Goal: Information Seeking & Learning: Understand process/instructions

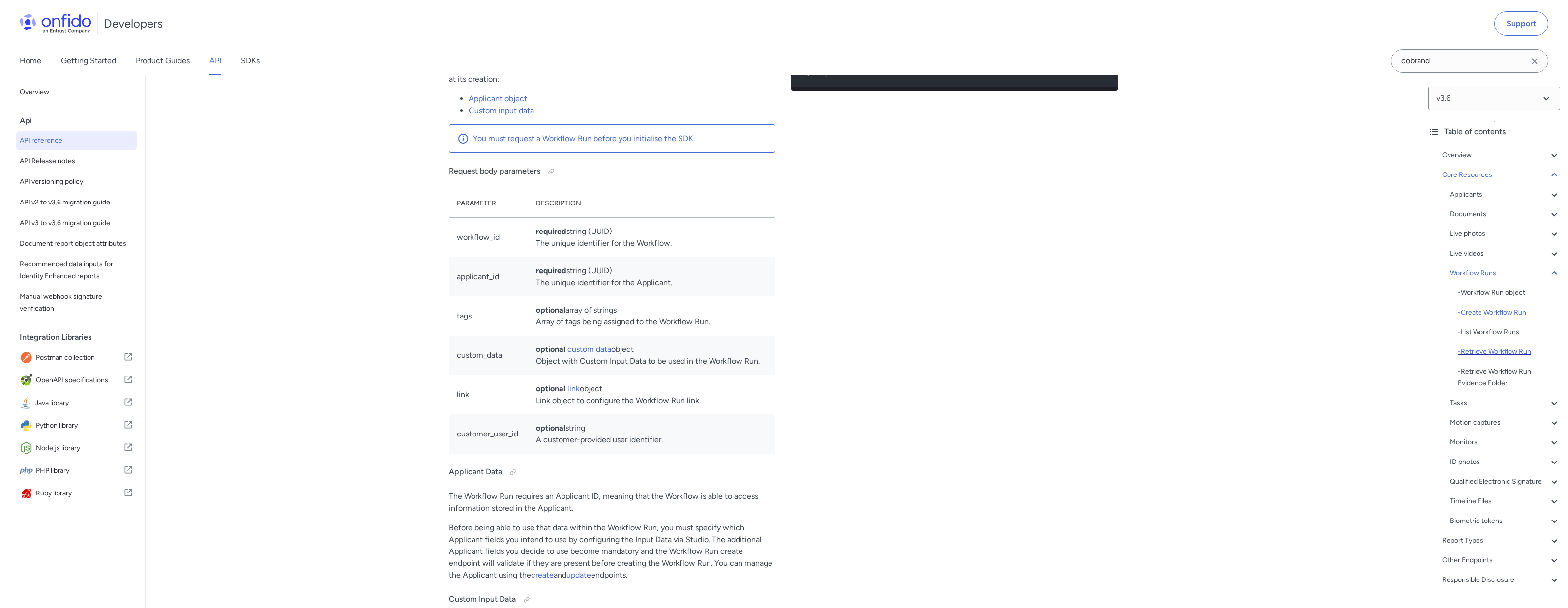
click at [1488, 351] on div "- Retrieve Workflow Run" at bounding box center [1509, 352] width 102 height 12
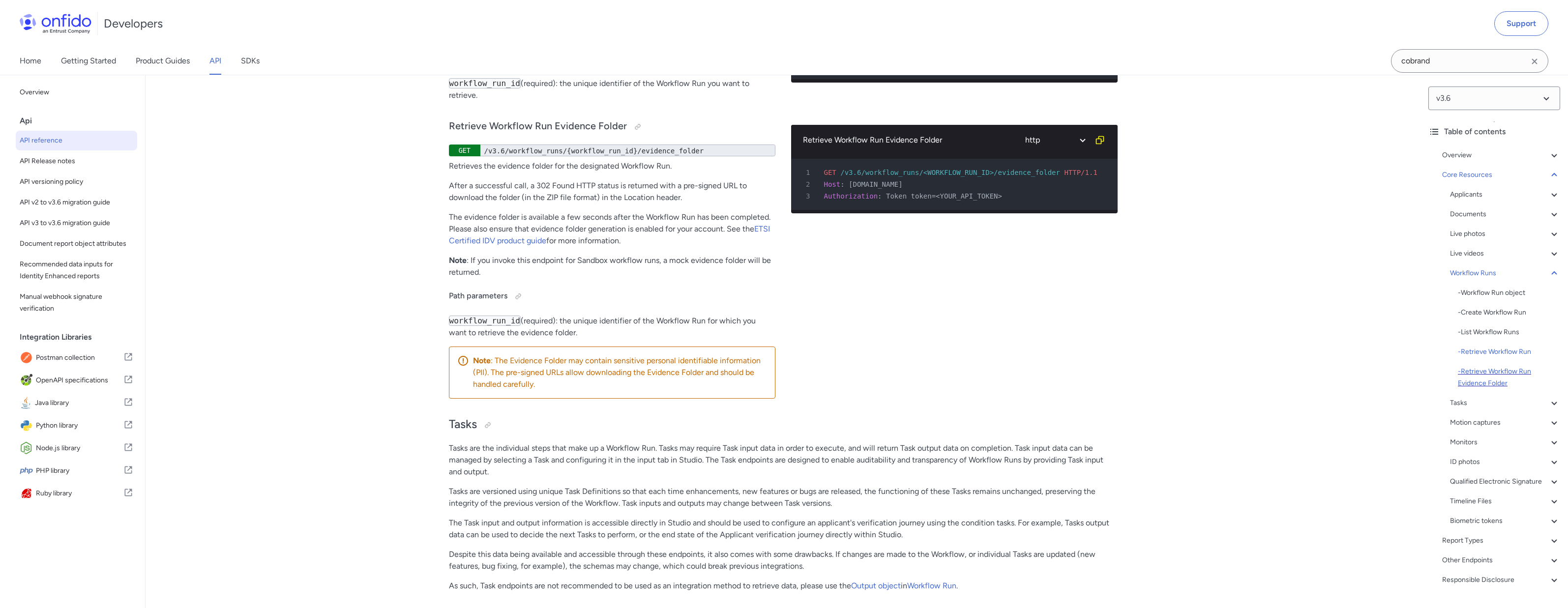
click at [1483, 377] on div "- Retrieve Workflow Run Evidence Folder" at bounding box center [1509, 377] width 102 height 24
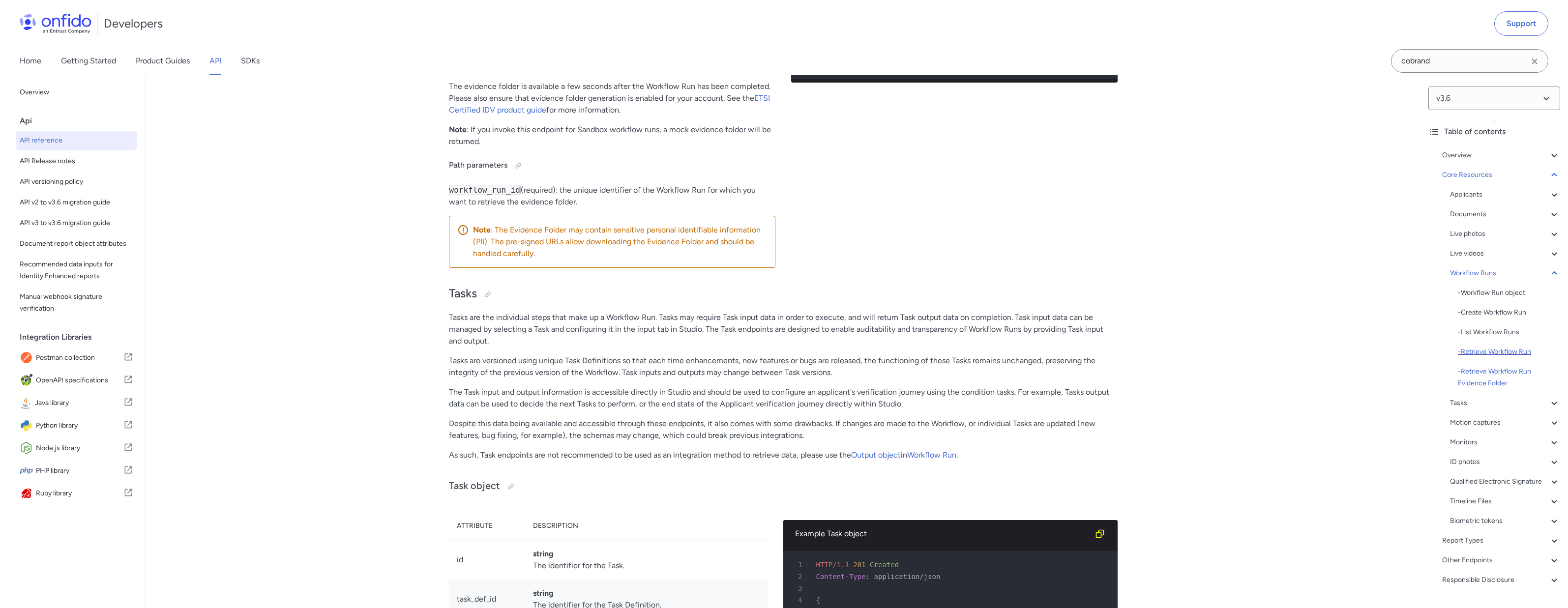
click at [1489, 352] on div "- Retrieve Workflow Run" at bounding box center [1509, 352] width 102 height 12
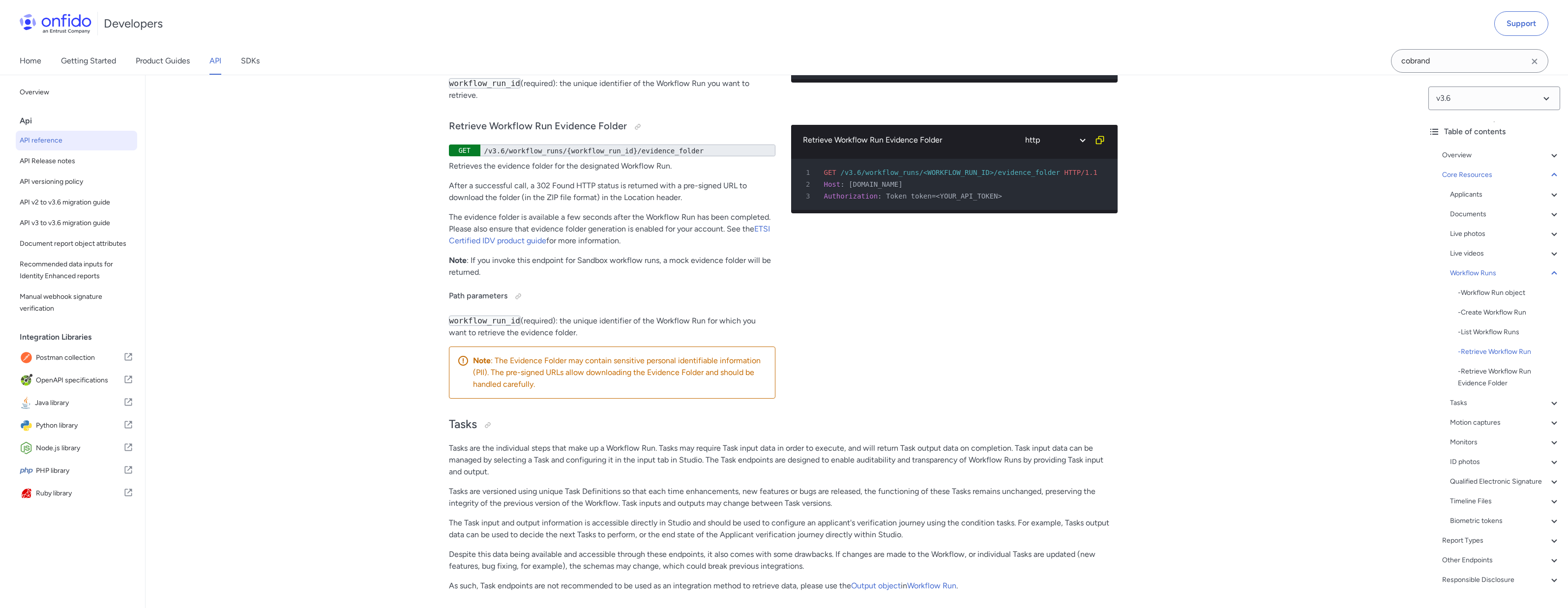
click at [508, 40] on link "Workflow Run" at bounding box center [512, 35] width 49 height 9
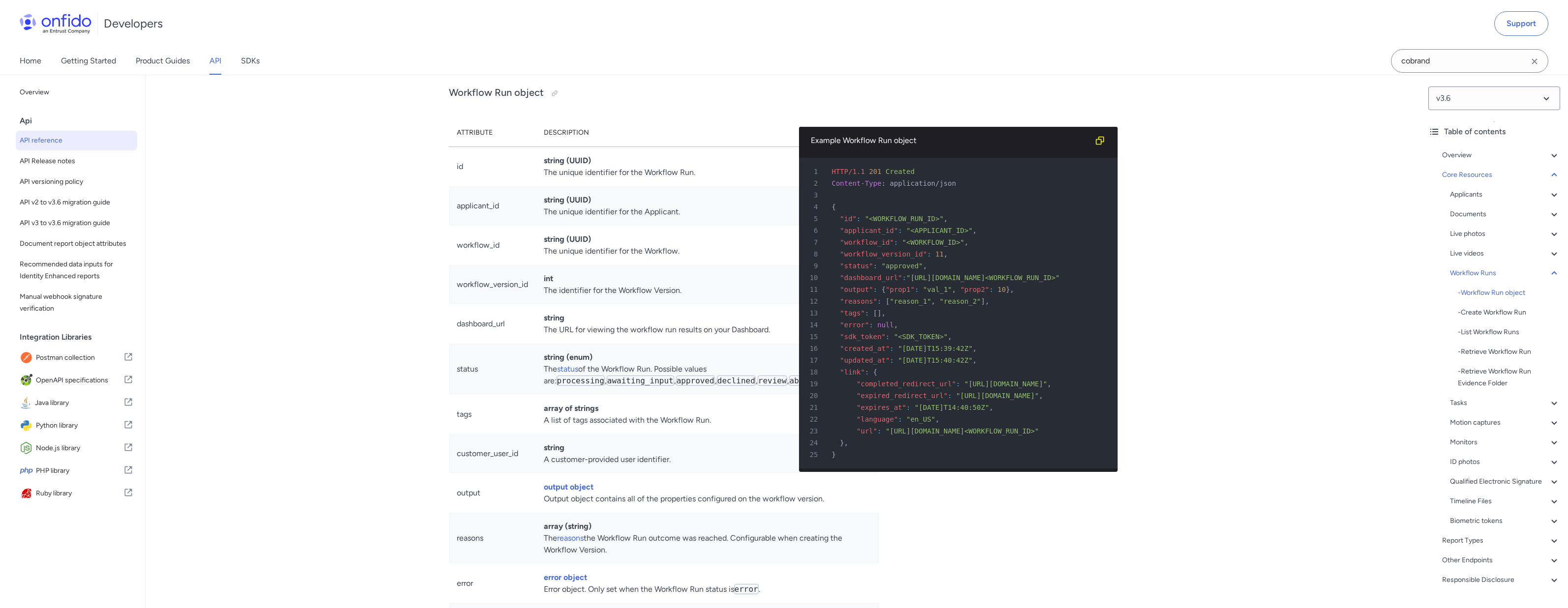
scroll to position [20946, 0]
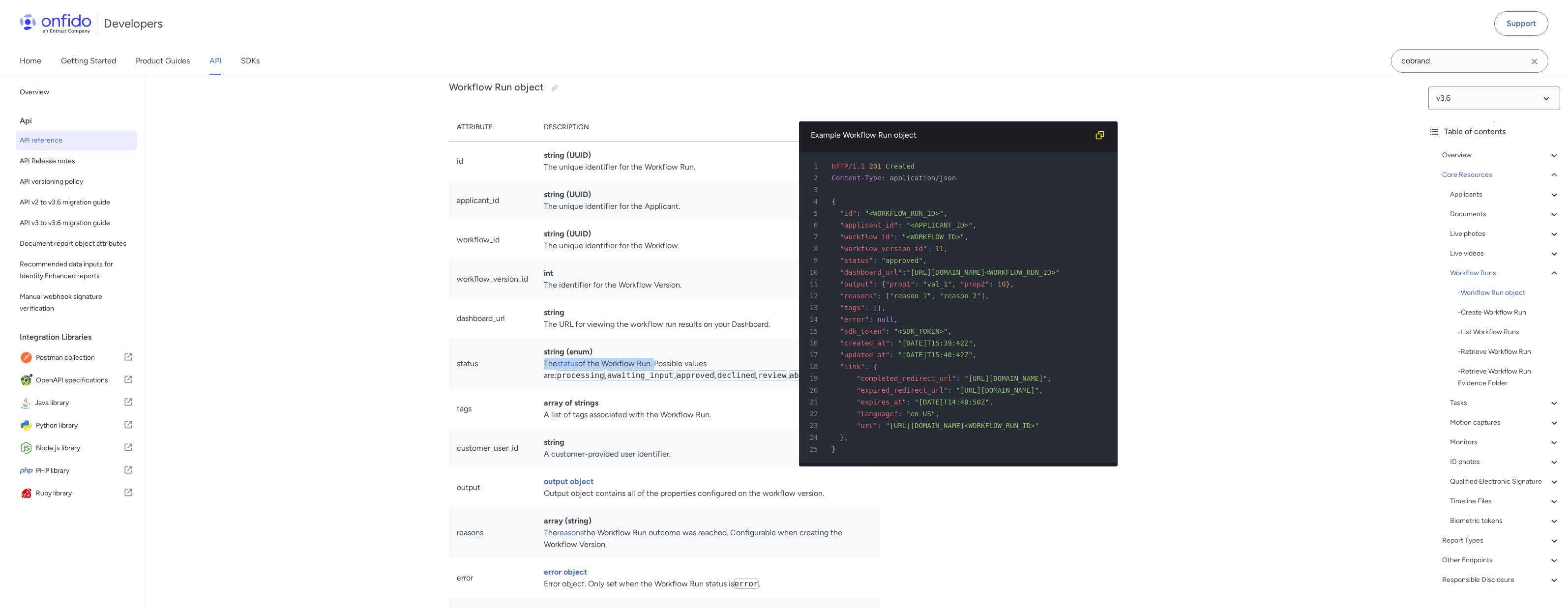
drag, startPoint x: 544, startPoint y: 423, endPoint x: 655, endPoint y: 422, distance: 111.0
click at [655, 390] on td "string (enum) The status of the Workflow Run. Possible values are: processing ,…" at bounding box center [707, 364] width 344 height 51
copy td "The status of the Workflow Run."
click at [758, 380] on code "review" at bounding box center [772, 375] width 29 height 10
click at [559, 380] on code "processing" at bounding box center [580, 375] width 48 height 10
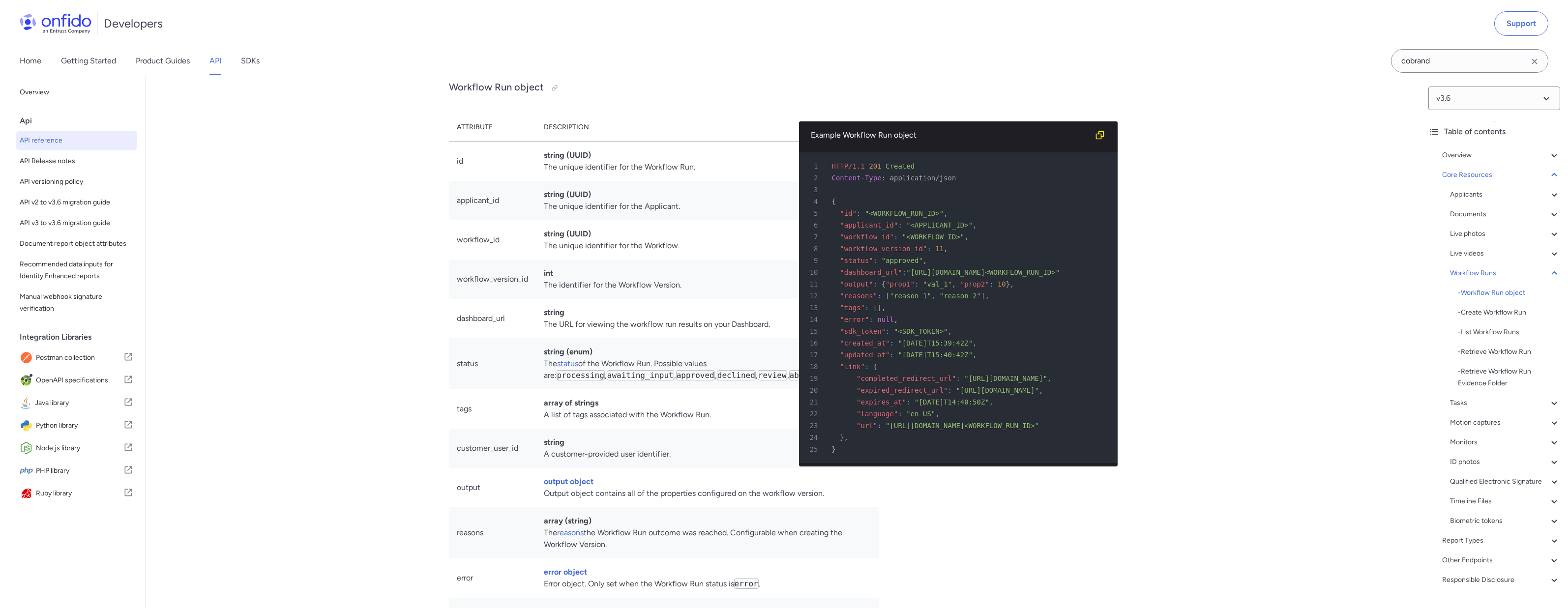
click at [559, 380] on code "processing" at bounding box center [580, 375] width 48 height 10
copy code "processing"
click at [639, 380] on code "awaiting_input" at bounding box center [640, 375] width 68 height 10
copy code "awaiting_input"
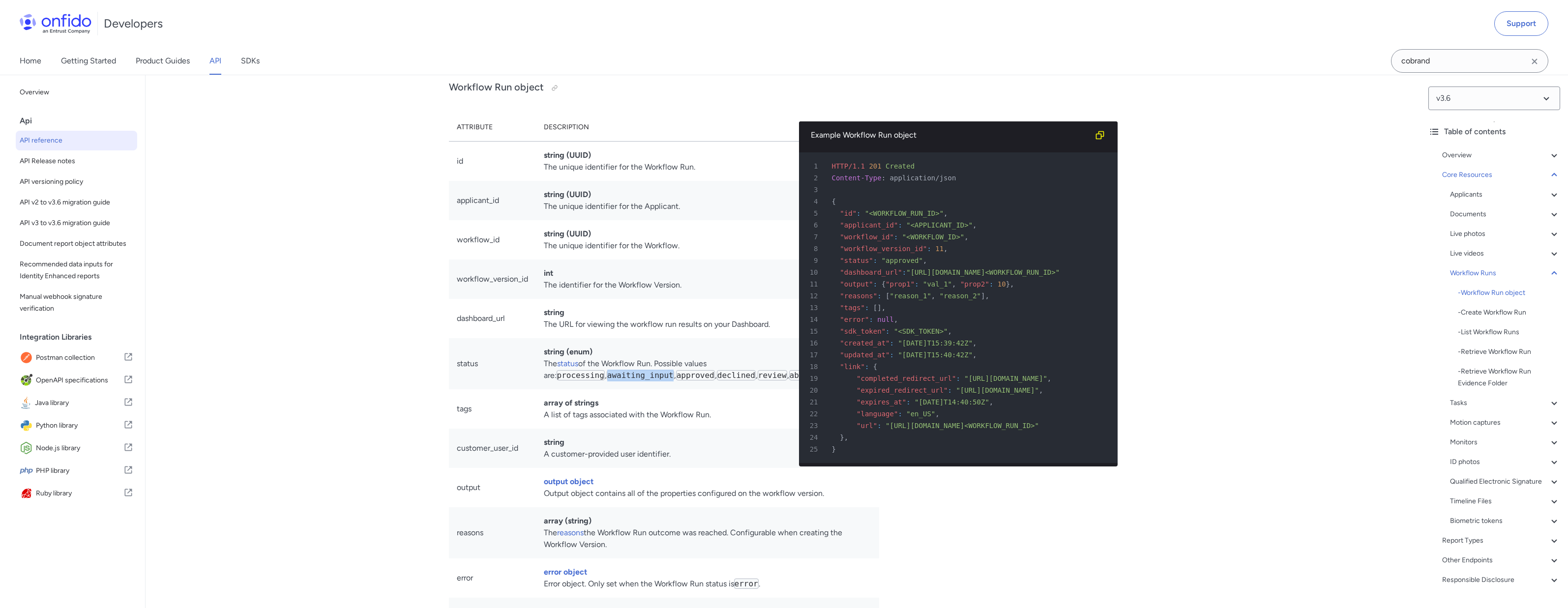
click at [675, 428] on td "array of strings A list of tags associated with the Workflow Run." at bounding box center [707, 409] width 344 height 40
click at [758, 380] on code "review" at bounding box center [772, 375] width 29 height 10
copy code "review"
click at [566, 368] on link "status" at bounding box center [567, 363] width 21 height 9
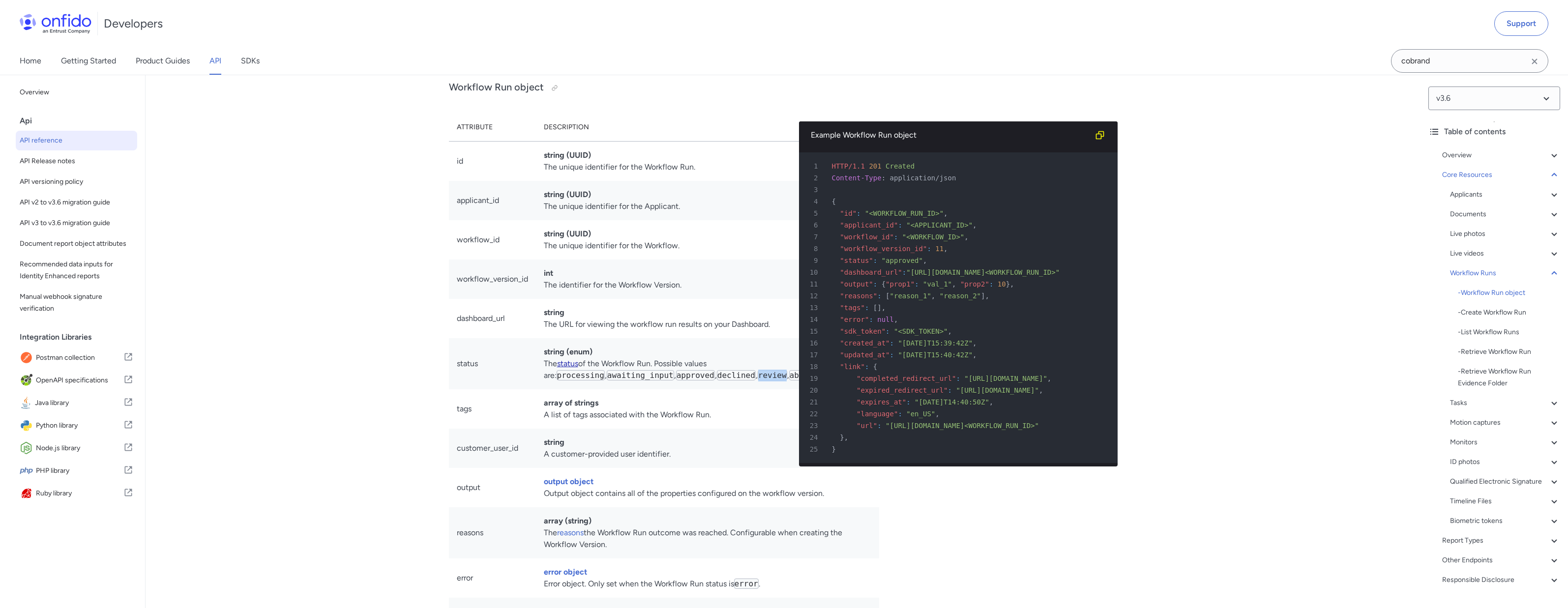
scroll to position [20651, 0]
